Goal: Task Accomplishment & Management: Manage account settings

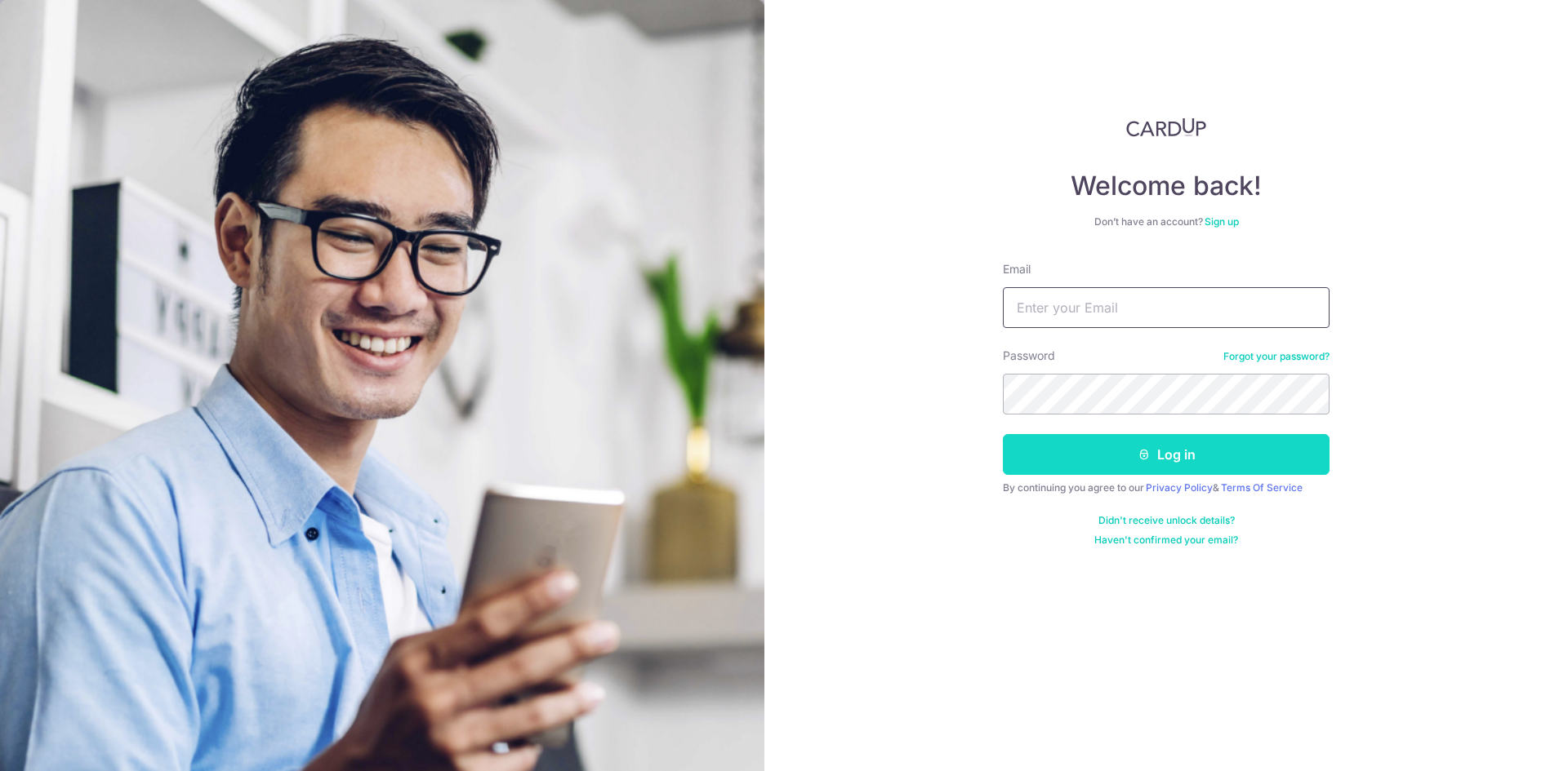
type input "[EMAIL_ADDRESS][DOMAIN_NAME]"
click at [1146, 466] on button "Log in" at bounding box center [1165, 455] width 326 height 41
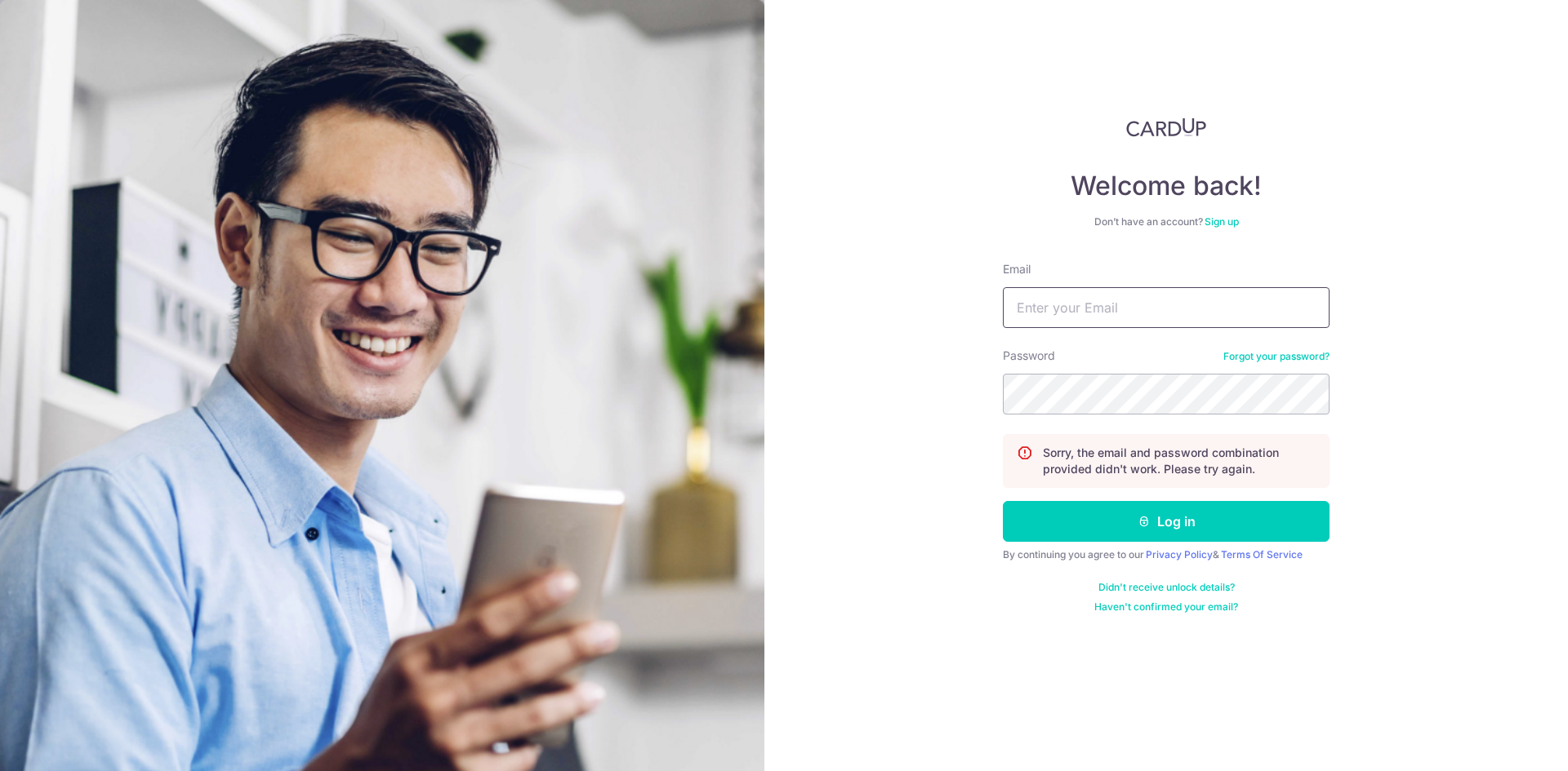
type input "[EMAIL_ADDRESS][DOMAIN_NAME]"
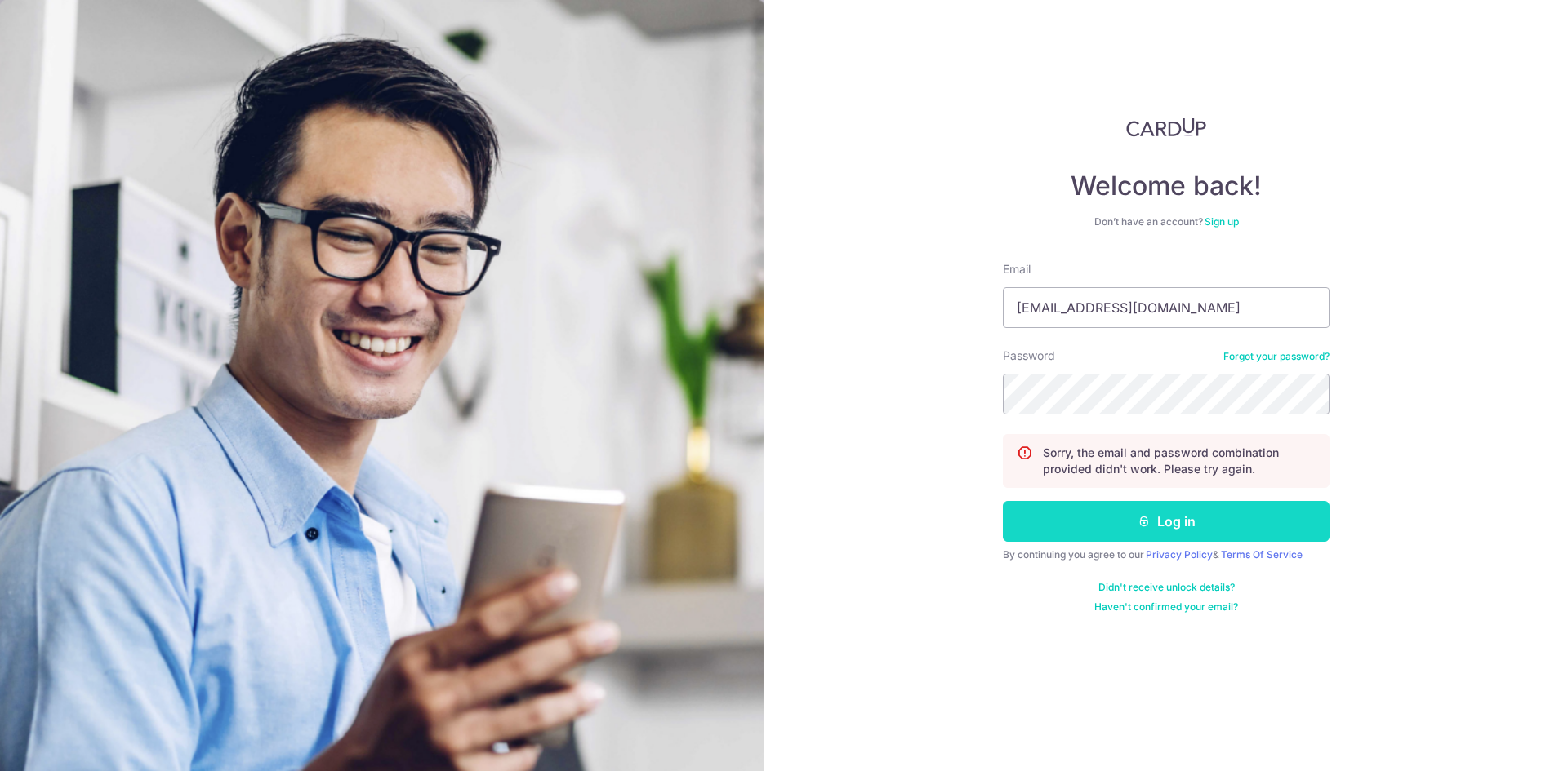
click at [1177, 509] on button "Log in" at bounding box center [1165, 522] width 326 height 41
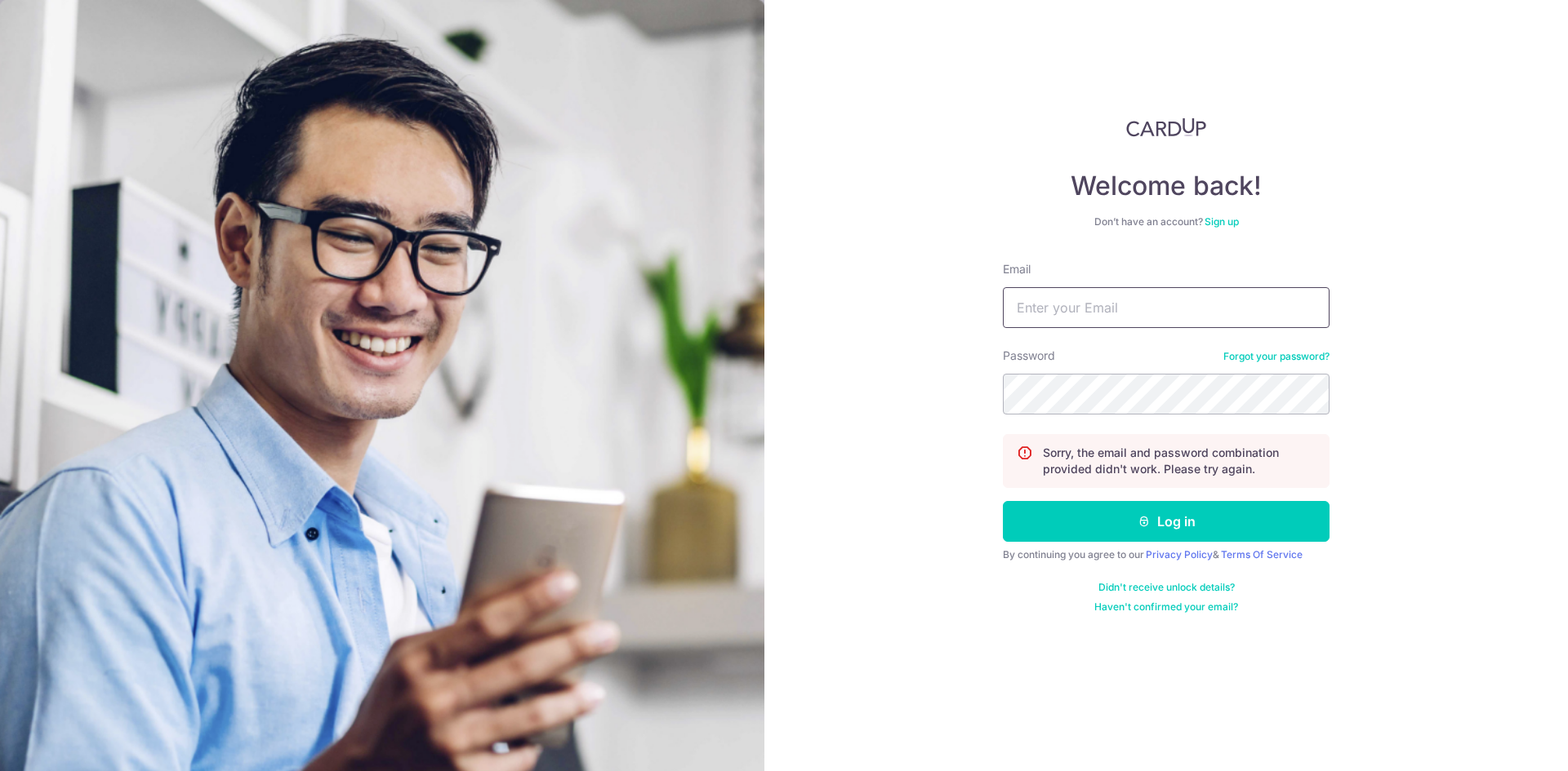
type input "[EMAIL_ADDRESS][DOMAIN_NAME]"
click at [1171, 372] on div "Password Forgot your password?" at bounding box center [1165, 381] width 326 height 67
click at [1319, 359] on link "Forgot your password?" at bounding box center [1276, 356] width 106 height 13
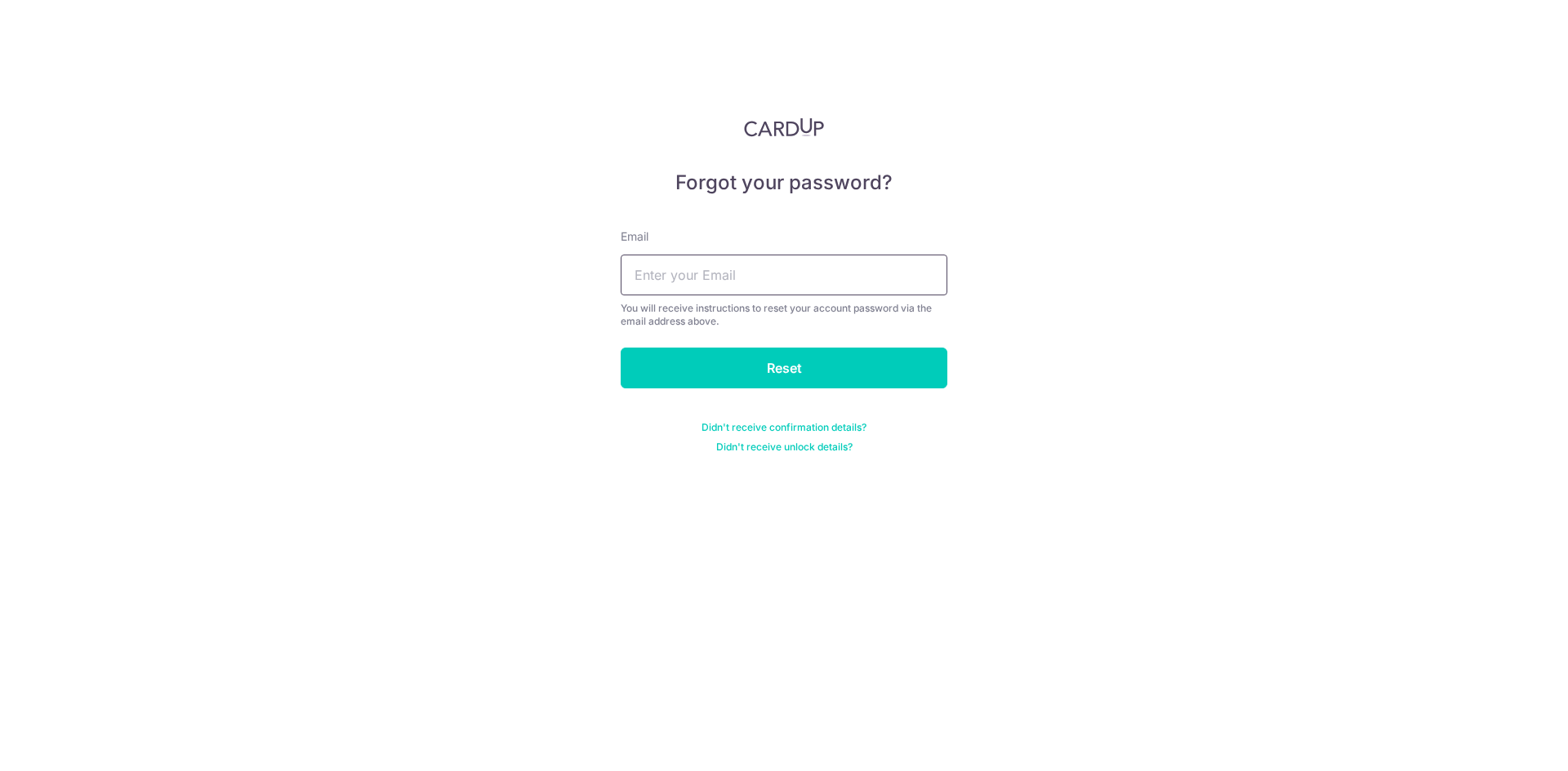
click at [670, 274] on input "text" at bounding box center [783, 275] width 326 height 41
type input "lloydtan@newbubs.sg"
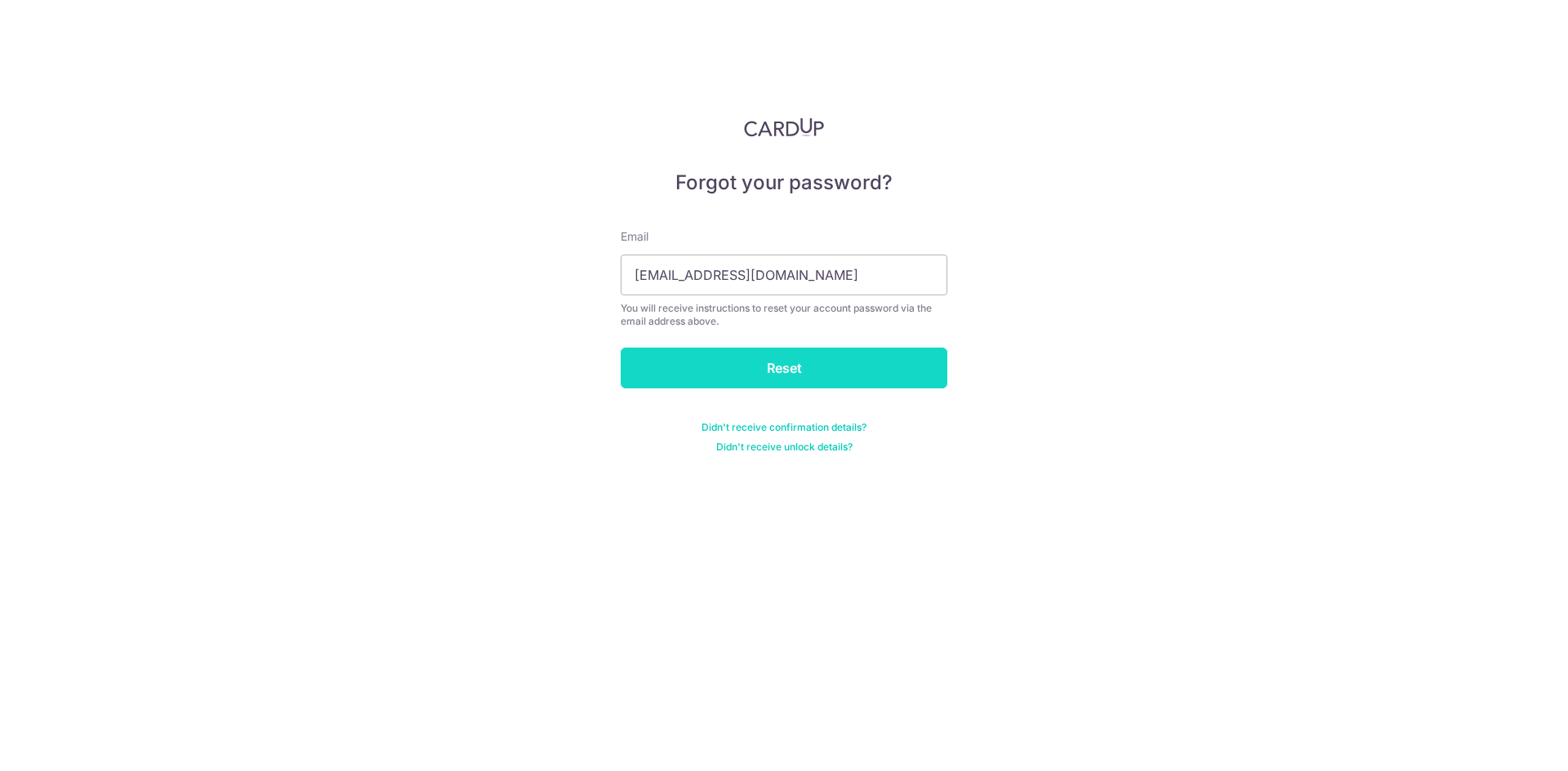
click at [808, 369] on input "Reset" at bounding box center [783, 368] width 326 height 41
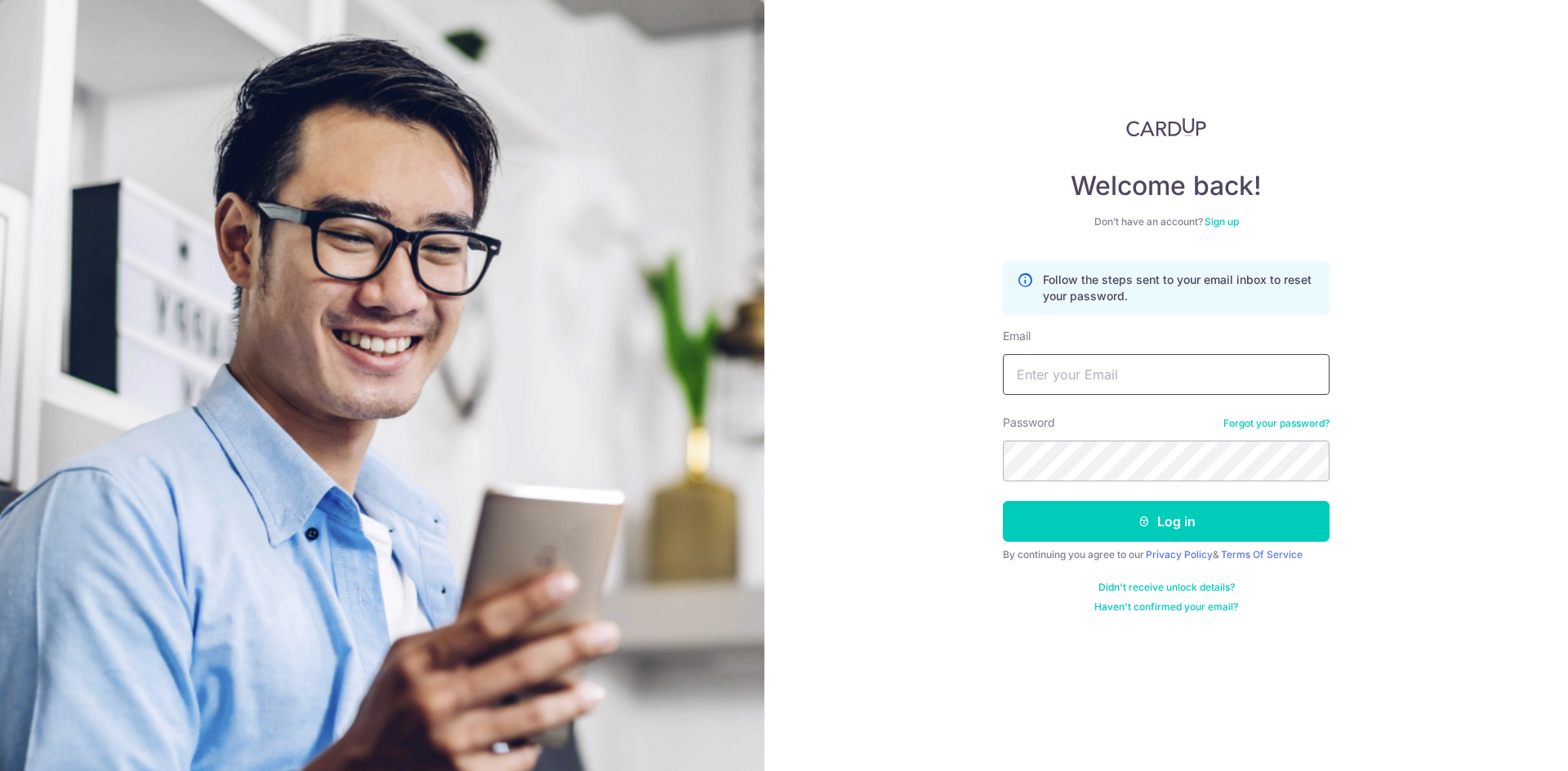
type input "[EMAIL_ADDRESS][DOMAIN_NAME]"
click at [823, 512] on div "Welcome back! Don’t have an account? Sign up Follow the steps sent to your emai…" at bounding box center [1166, 386] width 804 height 771
click at [1002, 501] on button "Log in" at bounding box center [1165, 522] width 326 height 41
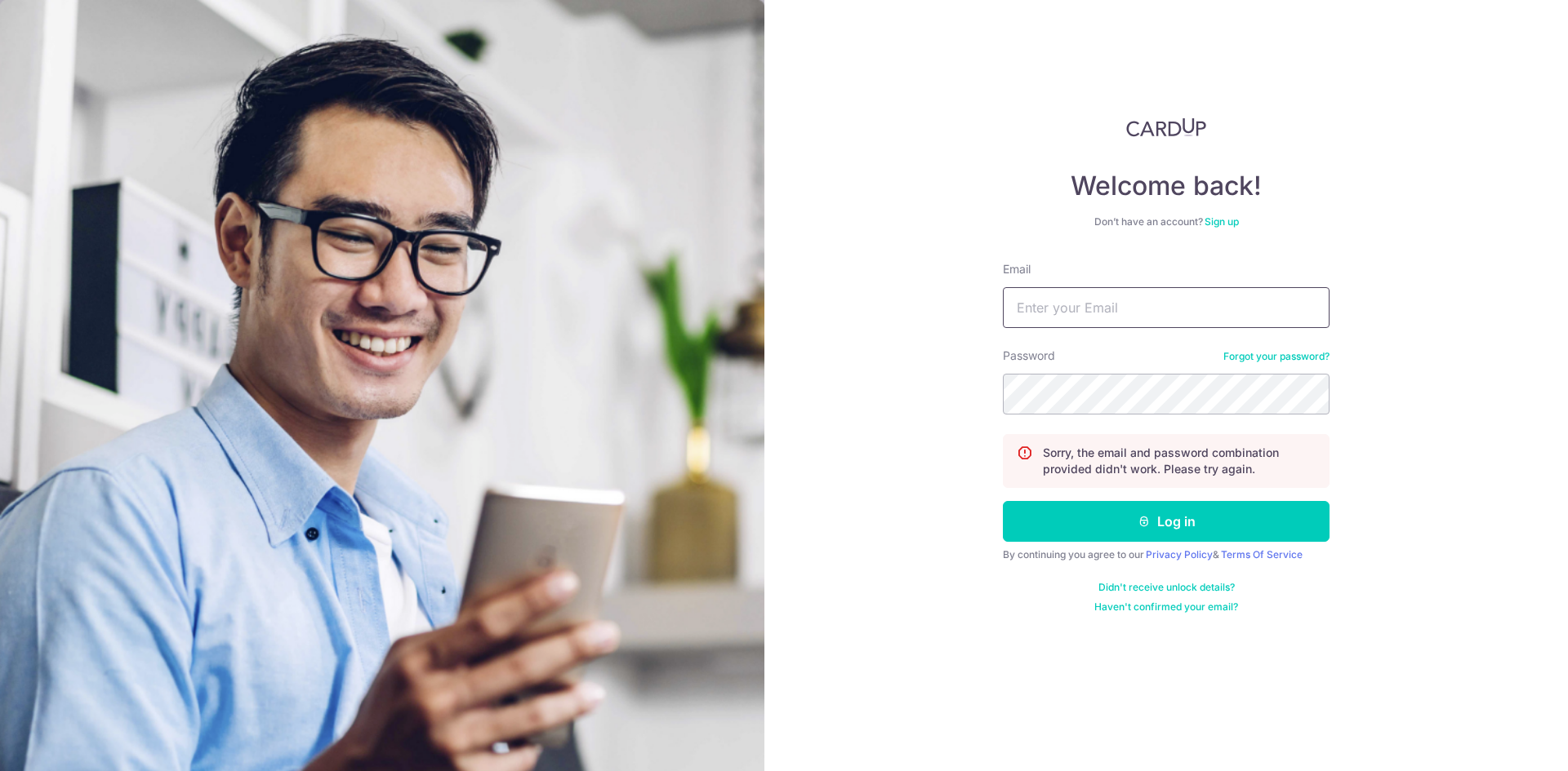
type input "lloydtan@newbubs.sg"
click at [1453, 469] on div "Welcome back! Don’t have an account? Sign up Email lloydtan@newbubs.sg Password…" at bounding box center [1166, 386] width 804 height 771
click at [769, 386] on div "Welcome back! Don’t have an account? Sign up Email lloydtan@newbubs.sg Password…" at bounding box center [1166, 386] width 804 height 771
click at [1002, 501] on button "Log in" at bounding box center [1165, 522] width 326 height 41
